Goal: Task Accomplishment & Management: Complete application form

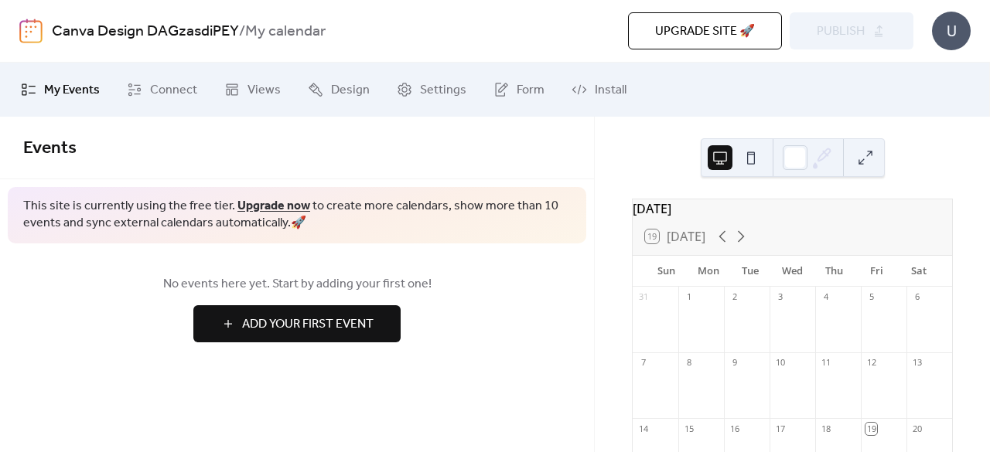
click at [756, 157] on button at bounding box center [750, 157] width 25 height 25
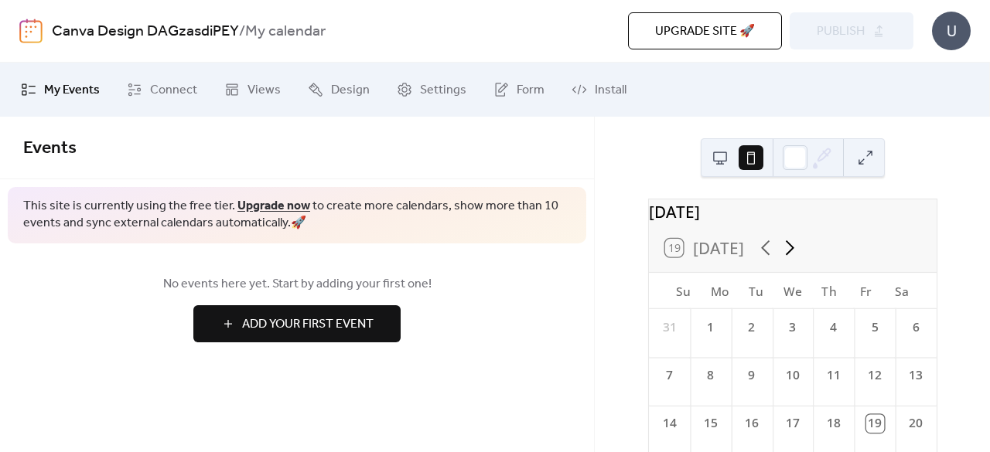
click at [796, 260] on icon at bounding box center [789, 248] width 24 height 24
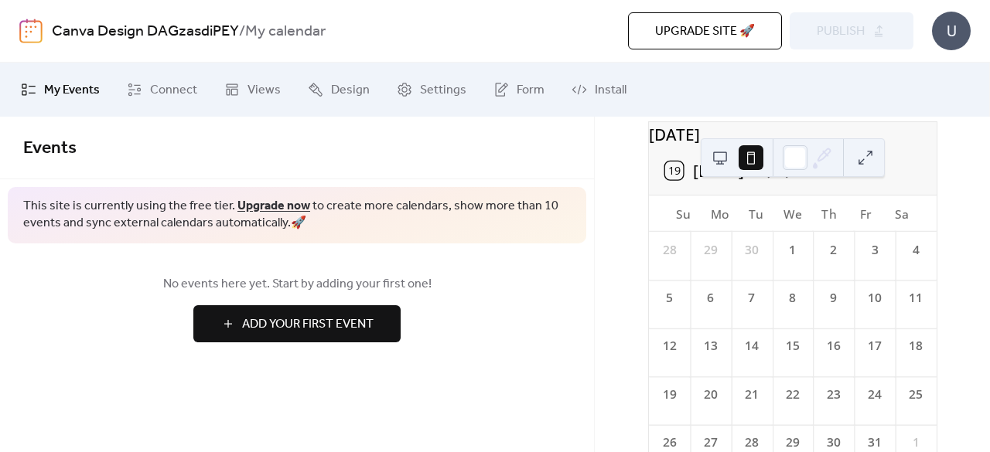
click at [798, 259] on div "1" at bounding box center [792, 250] width 18 height 18
click at [390, 329] on button "Add Your First Event" at bounding box center [296, 323] width 207 height 37
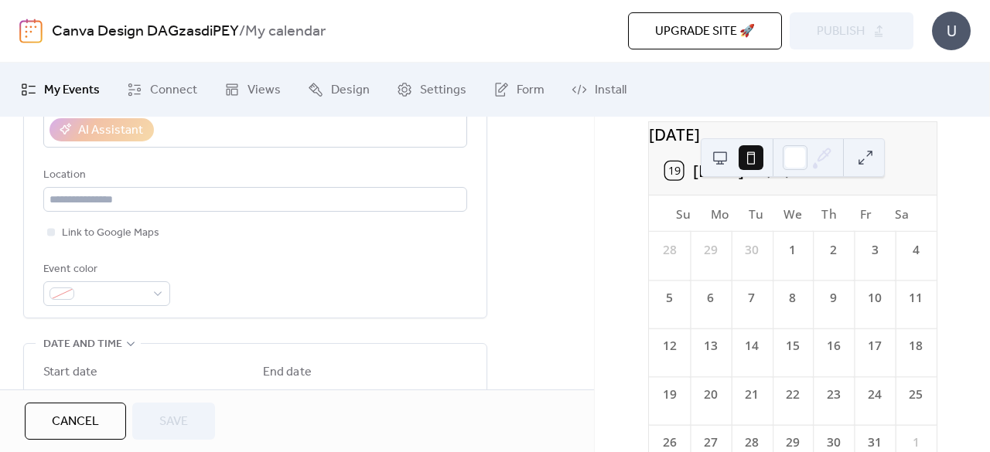
scroll to position [77, 0]
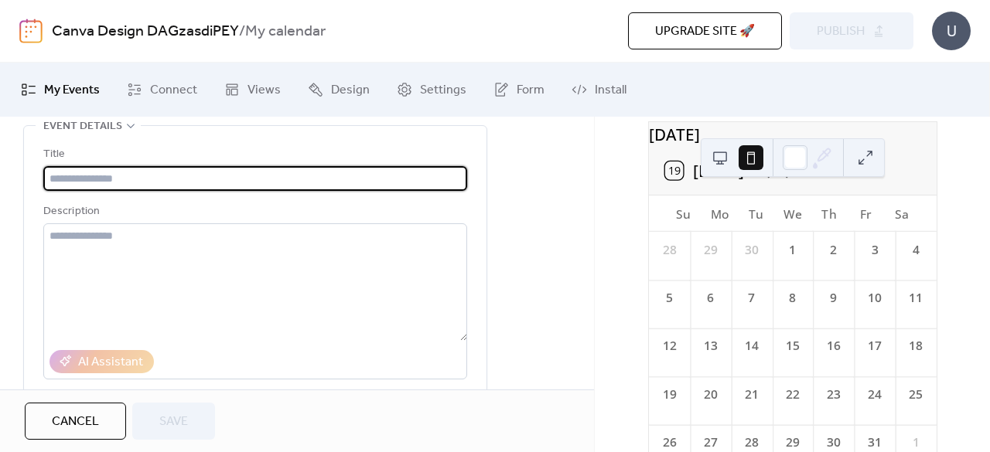
click at [278, 178] on input "text" at bounding box center [255, 178] width 424 height 25
type input "*"
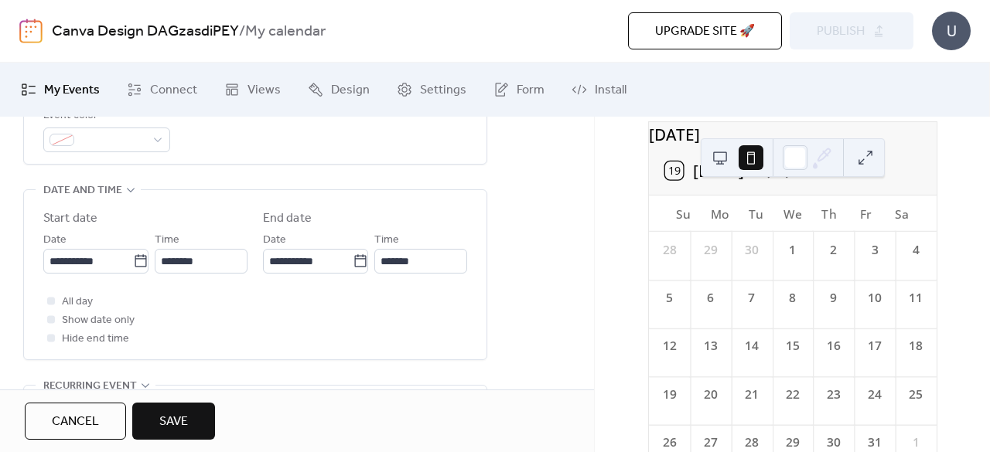
scroll to position [464, 0]
type input "**********"
click at [107, 257] on input "**********" at bounding box center [88, 260] width 90 height 25
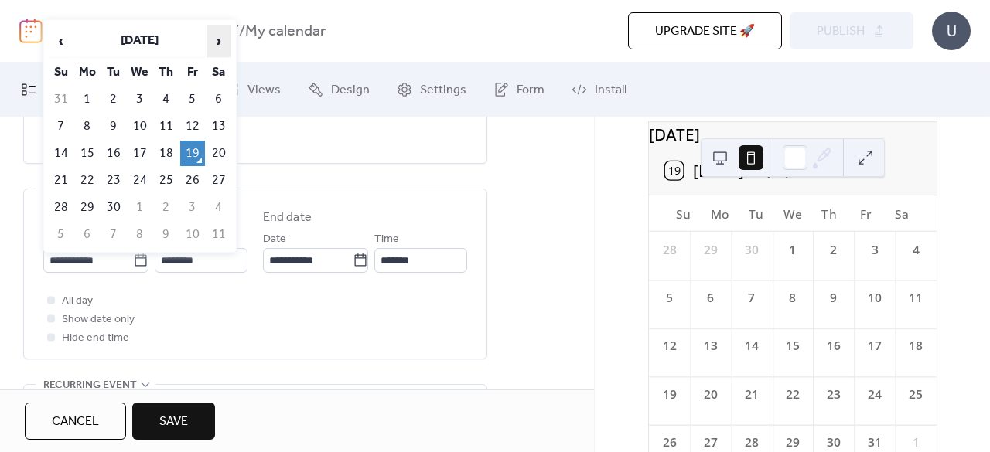
click at [217, 51] on span "›" at bounding box center [218, 41] width 23 height 31
click at [134, 101] on td "1" at bounding box center [140, 100] width 25 height 26
type input "**********"
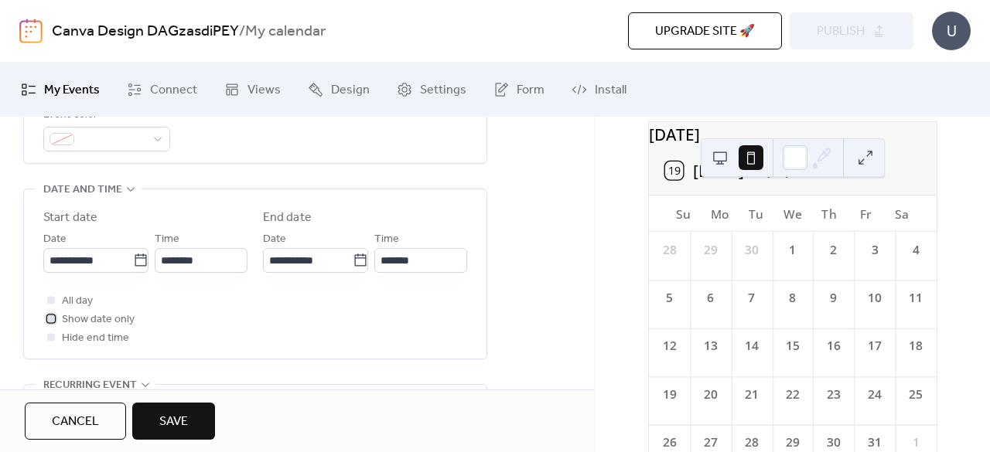
click at [114, 319] on span "Show date only" at bounding box center [98, 320] width 73 height 19
click at [111, 333] on span "Hide end time" at bounding box center [95, 338] width 67 height 19
click at [110, 345] on span "Hide end time" at bounding box center [95, 338] width 67 height 19
click at [109, 338] on span "Hide end time" at bounding box center [95, 338] width 67 height 19
click at [172, 417] on span "Save" at bounding box center [173, 422] width 29 height 19
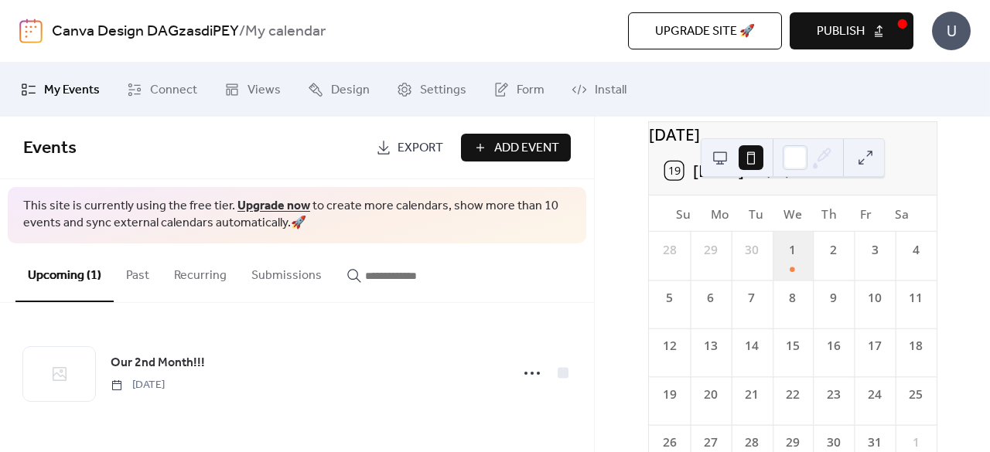
click at [793, 280] on div "1" at bounding box center [792, 256] width 41 height 48
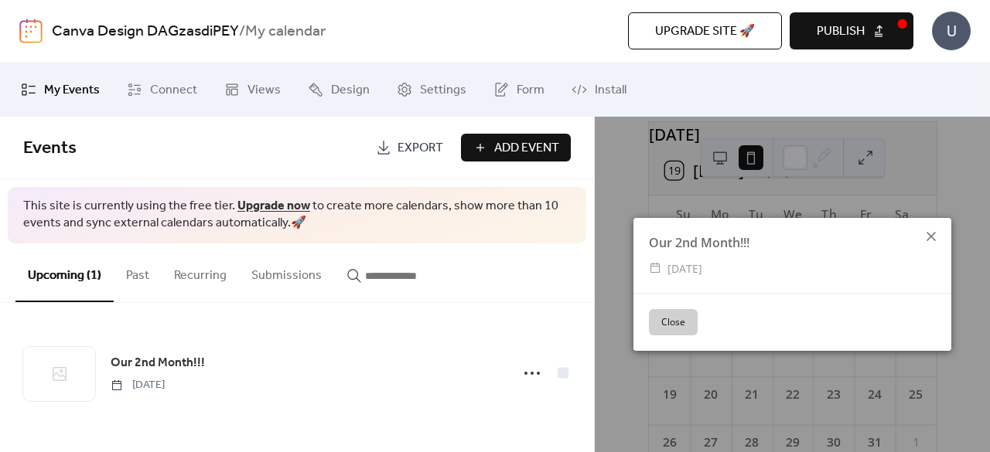
drag, startPoint x: 953, startPoint y: 217, endPoint x: 940, endPoint y: 227, distance: 16.1
click at [953, 217] on div "Our 2nd Month!!! ​ [DATE] Close" at bounding box center [792, 285] width 395 height 336
click at [928, 233] on icon at bounding box center [931, 236] width 19 height 19
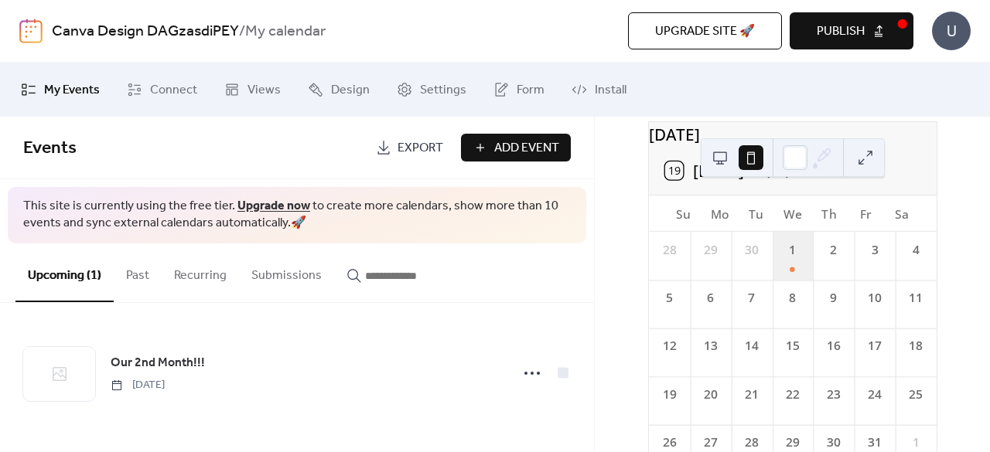
click at [793, 266] on div "1" at bounding box center [792, 256] width 41 height 48
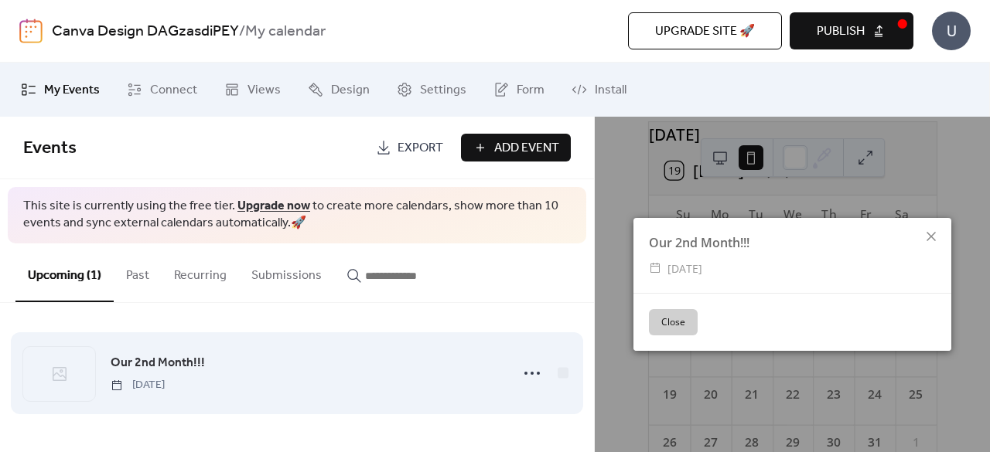
click at [251, 342] on div "Our 2nd Month!!! [DATE]" at bounding box center [296, 373] width 547 height 94
click at [534, 377] on icon at bounding box center [532, 373] width 25 height 25
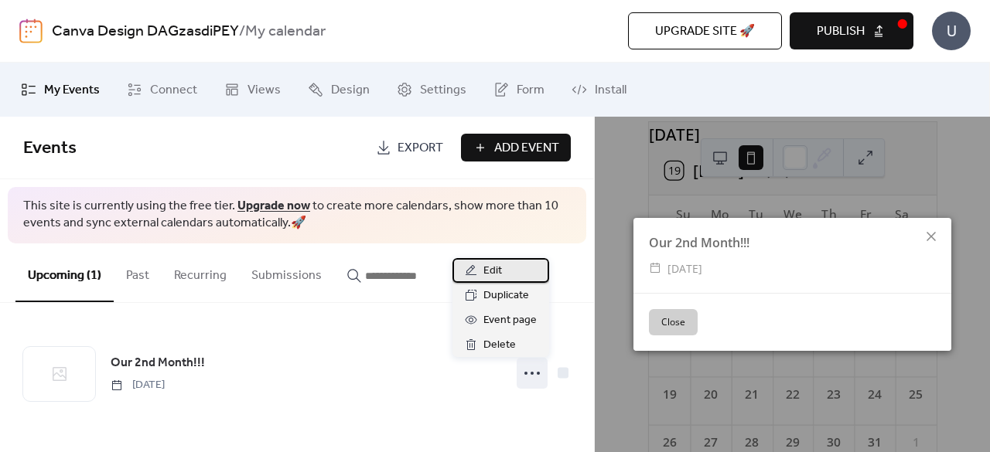
click at [507, 273] on div "Edit" at bounding box center [500, 270] width 97 height 25
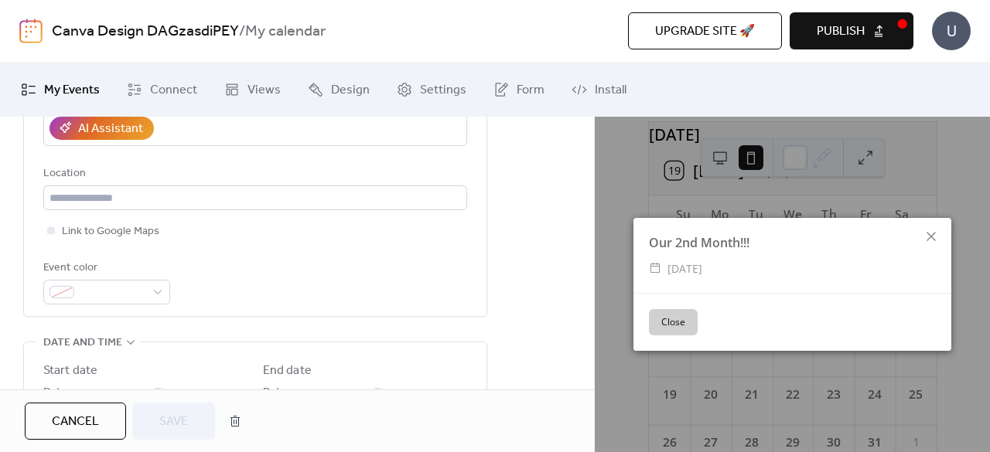
scroll to position [387, 0]
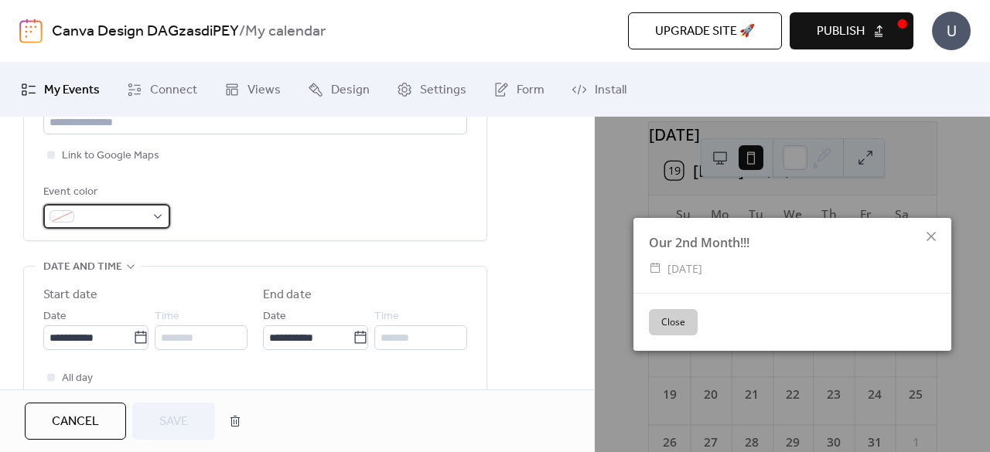
click at [149, 222] on div at bounding box center [106, 216] width 127 height 25
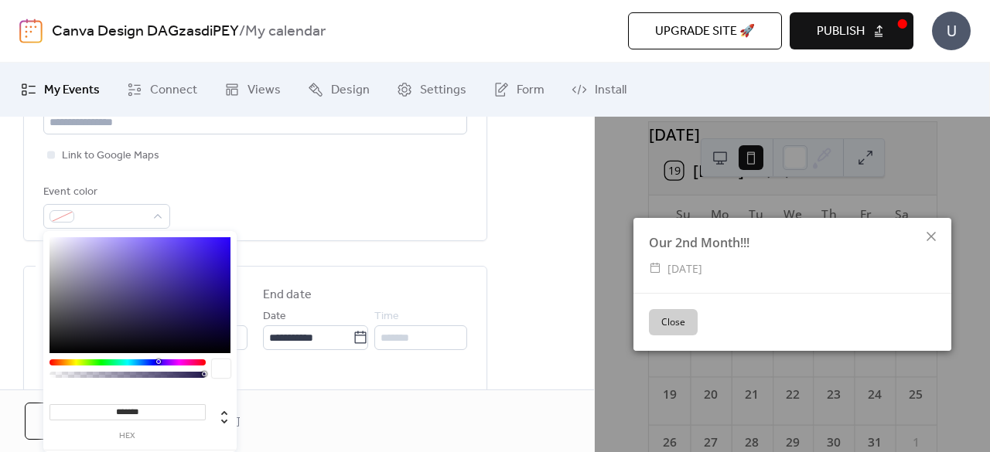
click at [139, 252] on div at bounding box center [139, 295] width 181 height 116
click at [97, 243] on div at bounding box center [139, 295] width 181 height 116
click at [86, 239] on div at bounding box center [139, 295] width 181 height 116
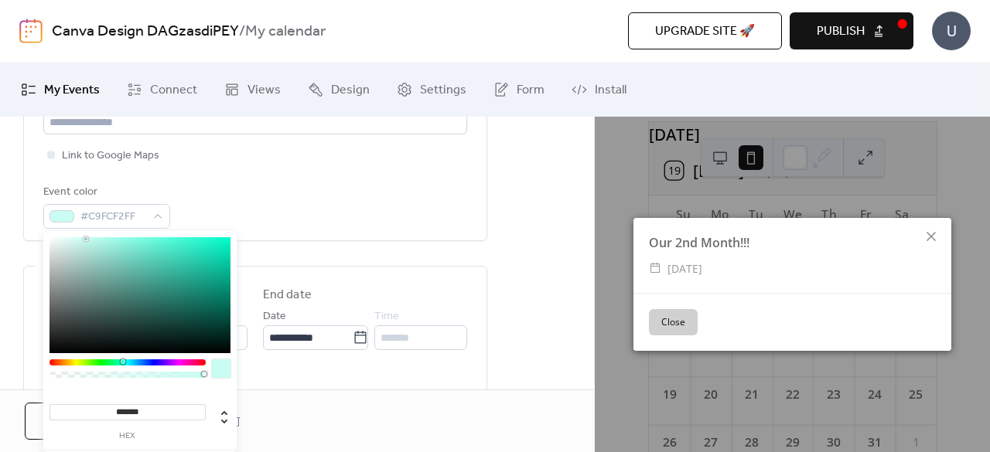
click at [122, 360] on div at bounding box center [127, 363] width 156 height 6
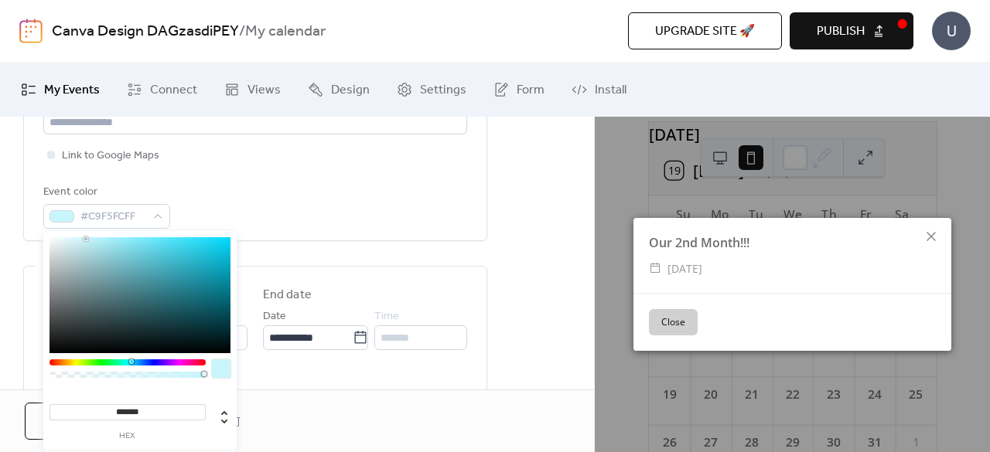
drag, startPoint x: 133, startPoint y: 363, endPoint x: 122, endPoint y: 289, distance: 74.3
click at [131, 358] on div "******* hex" at bounding box center [139, 368] width 193 height 274
click at [108, 246] on div at bounding box center [139, 295] width 181 height 116
click at [97, 236] on div "******* hex" at bounding box center [139, 368] width 193 height 274
type input "*******"
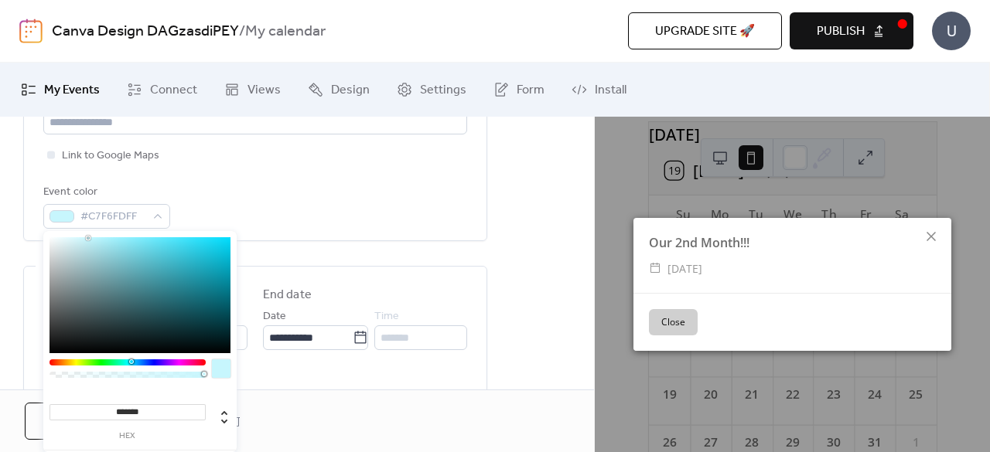
click at [88, 238] on div at bounding box center [139, 295] width 181 height 116
click at [298, 384] on div "All day Show date only Hide end time" at bounding box center [255, 397] width 424 height 56
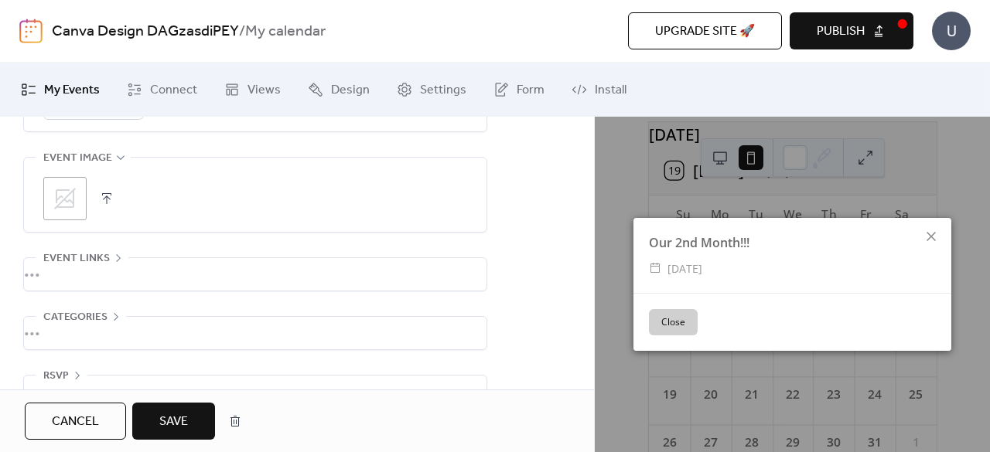
scroll to position [808, 0]
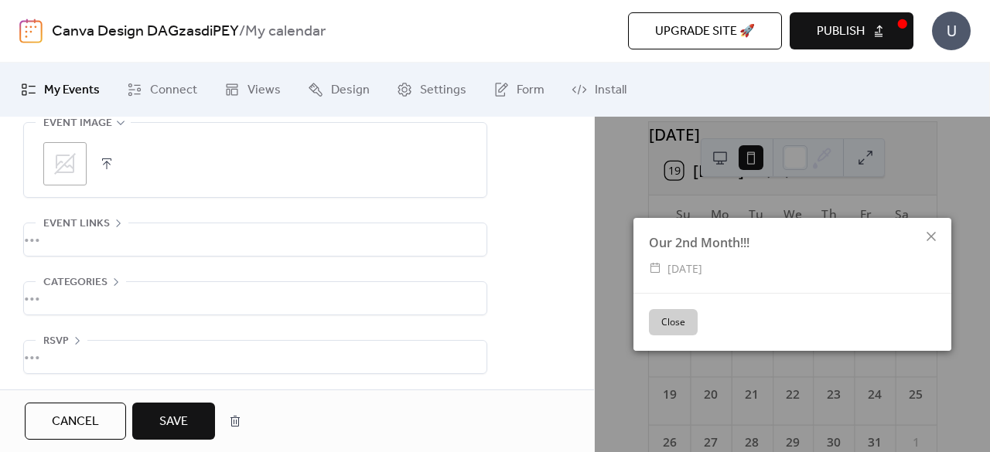
click at [185, 413] on span "Save" at bounding box center [173, 422] width 29 height 19
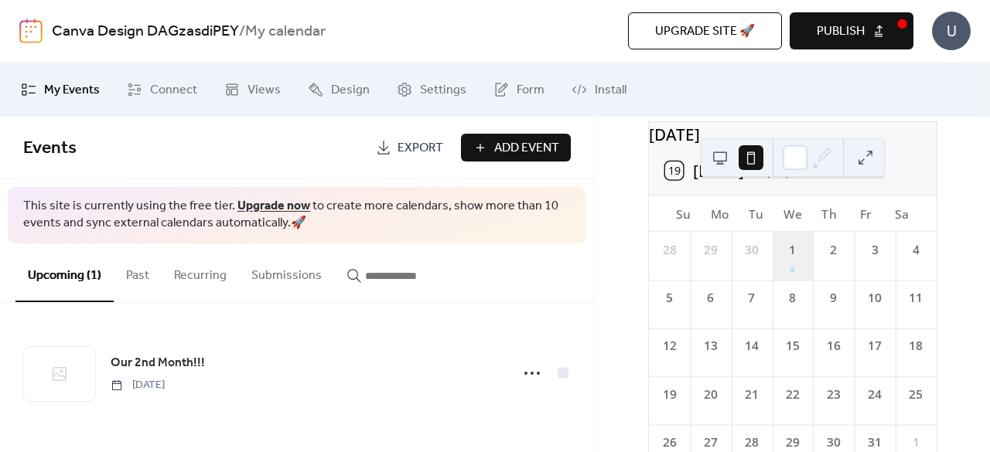
click at [795, 272] on div "1" at bounding box center [792, 256] width 41 height 48
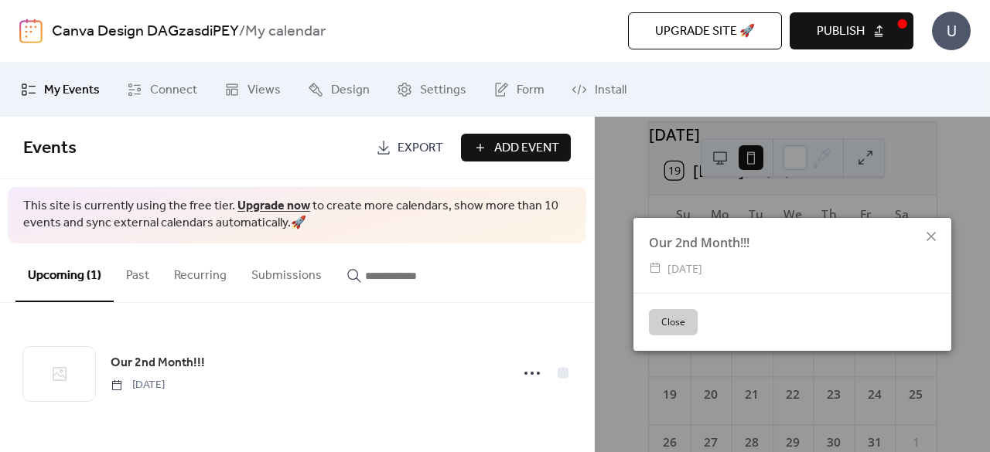
click at [769, 172] on div "Our 2nd Month!!! ​ [DATE] Close" at bounding box center [792, 285] width 395 height 336
click at [784, 152] on div "Our 2nd Month!!! ​ [DATE] Close" at bounding box center [792, 285] width 395 height 336
drag, startPoint x: 939, startPoint y: 237, endPoint x: 883, endPoint y: 216, distance: 59.7
click at [939, 237] on icon at bounding box center [931, 236] width 19 height 19
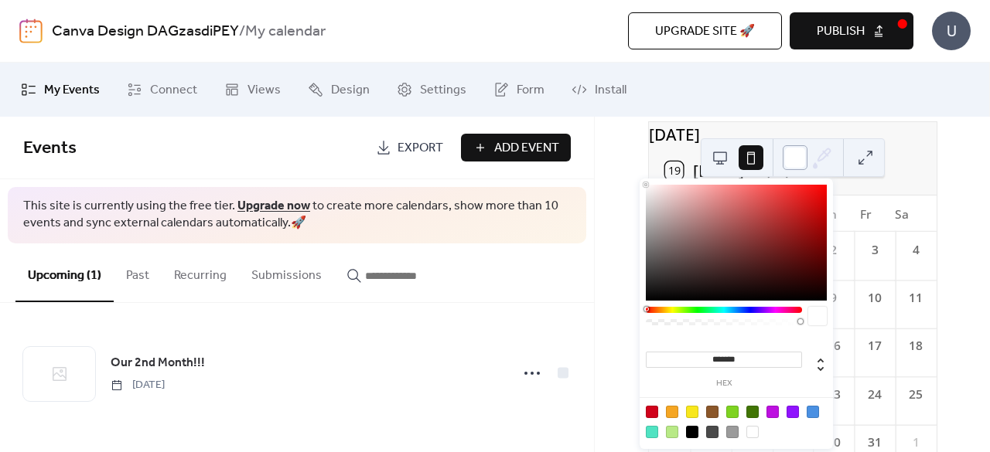
click at [786, 154] on div at bounding box center [795, 157] width 25 height 25
click at [812, 408] on div at bounding box center [813, 412] width 12 height 12
type input "*******"
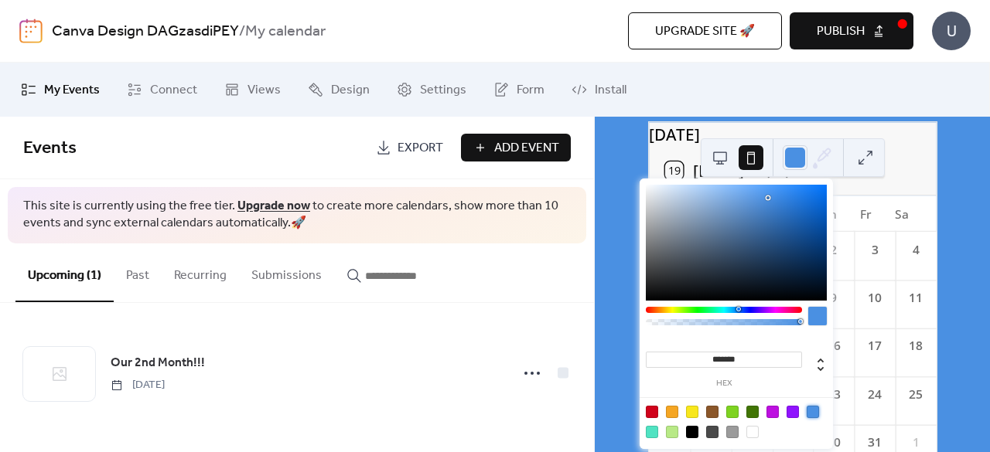
click at [973, 200] on div "[DATE] 19 [DATE] Su Mo Tu We Th Fr Sa 28 29 30 1 2 3 4 5 6 7 8 9 10 11 12 13 14…" at bounding box center [792, 285] width 395 height 336
